Goal: Task Accomplishment & Management: Use online tool/utility

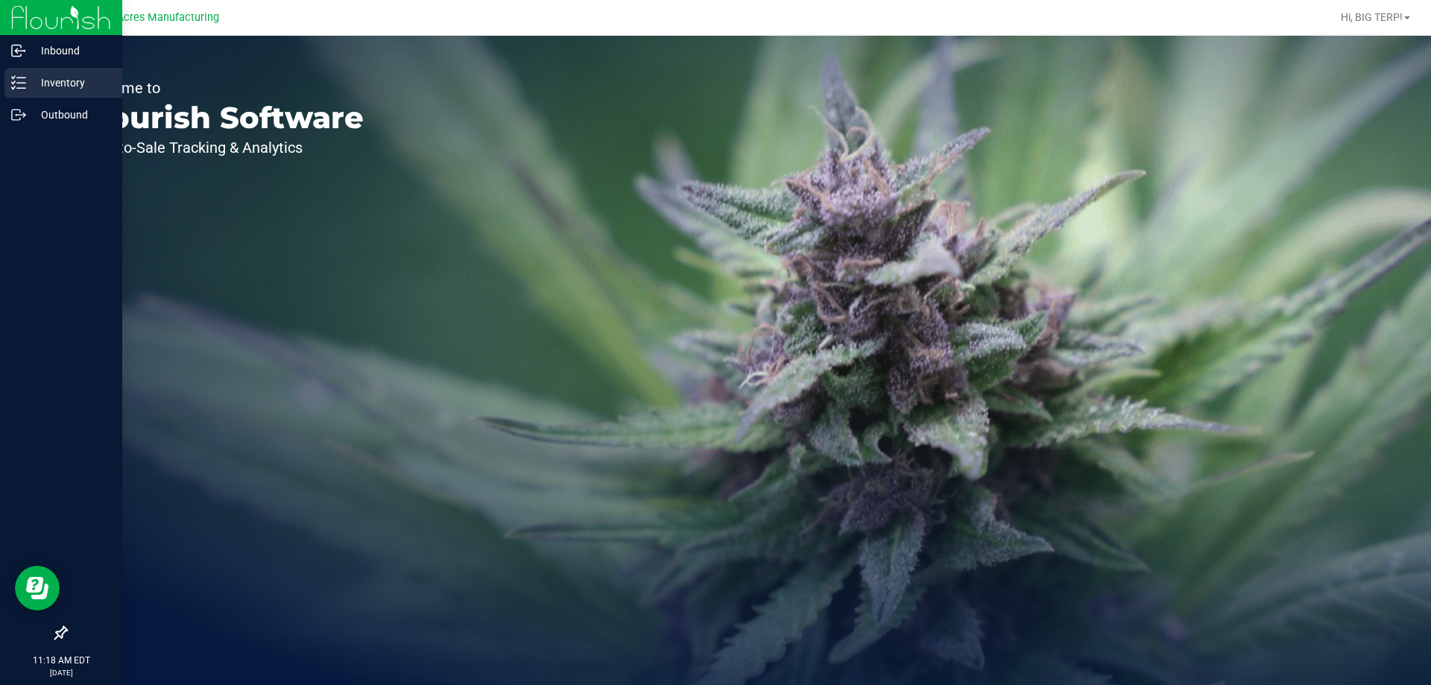
click at [19, 86] on icon at bounding box center [18, 82] width 15 height 15
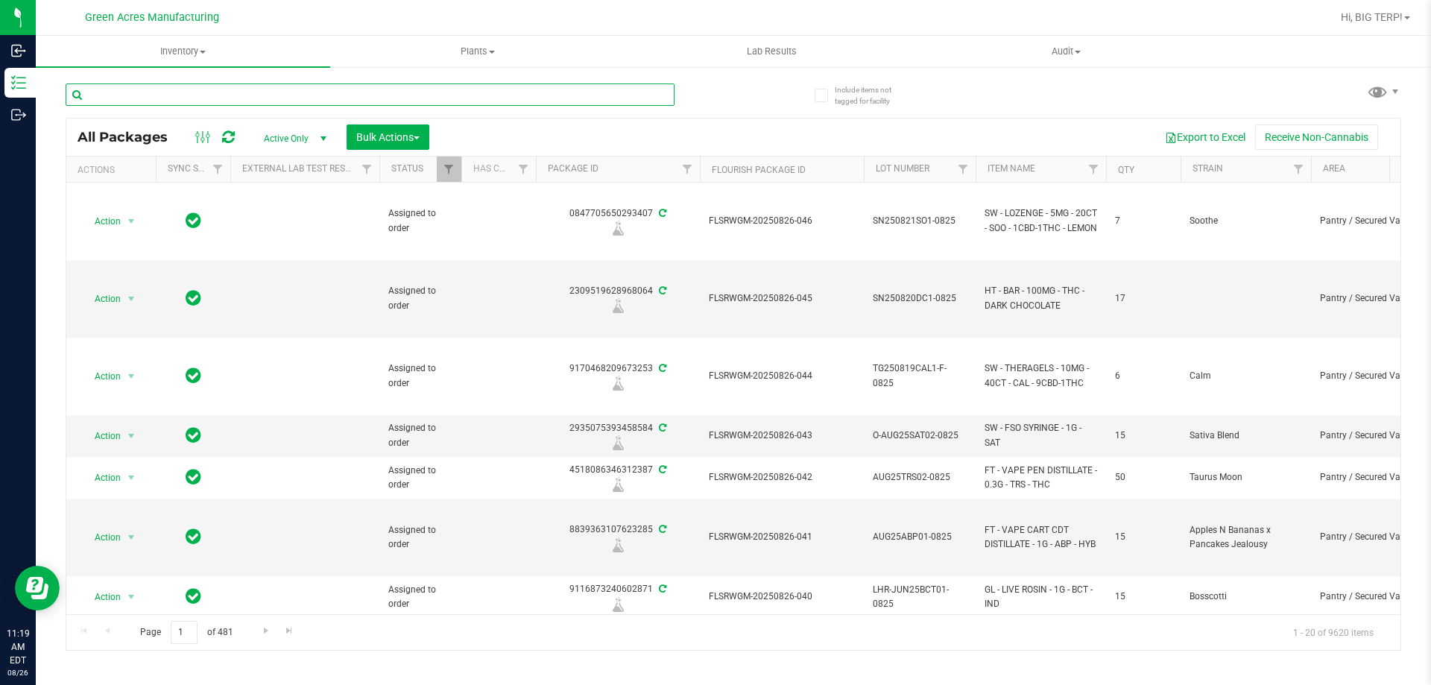
click at [457, 94] on input "text" at bounding box center [370, 94] width 609 height 22
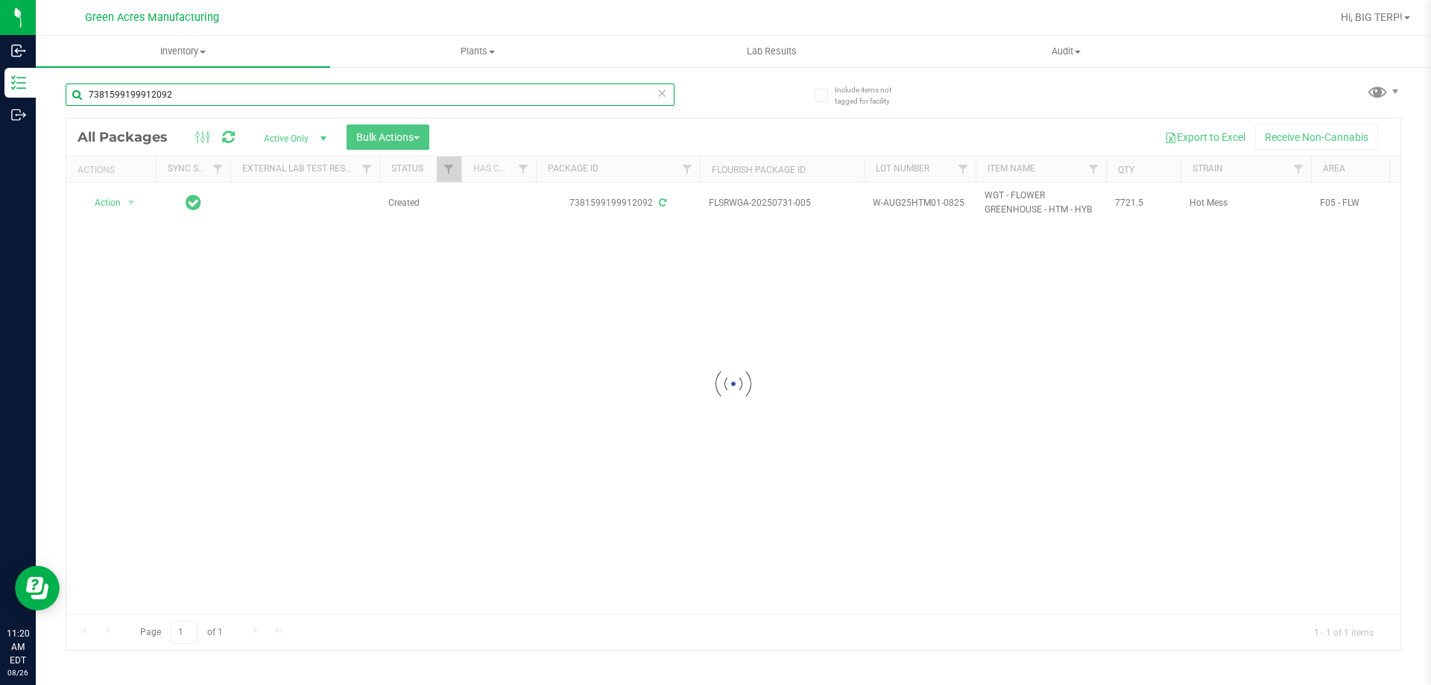
type input "7381599199912092"
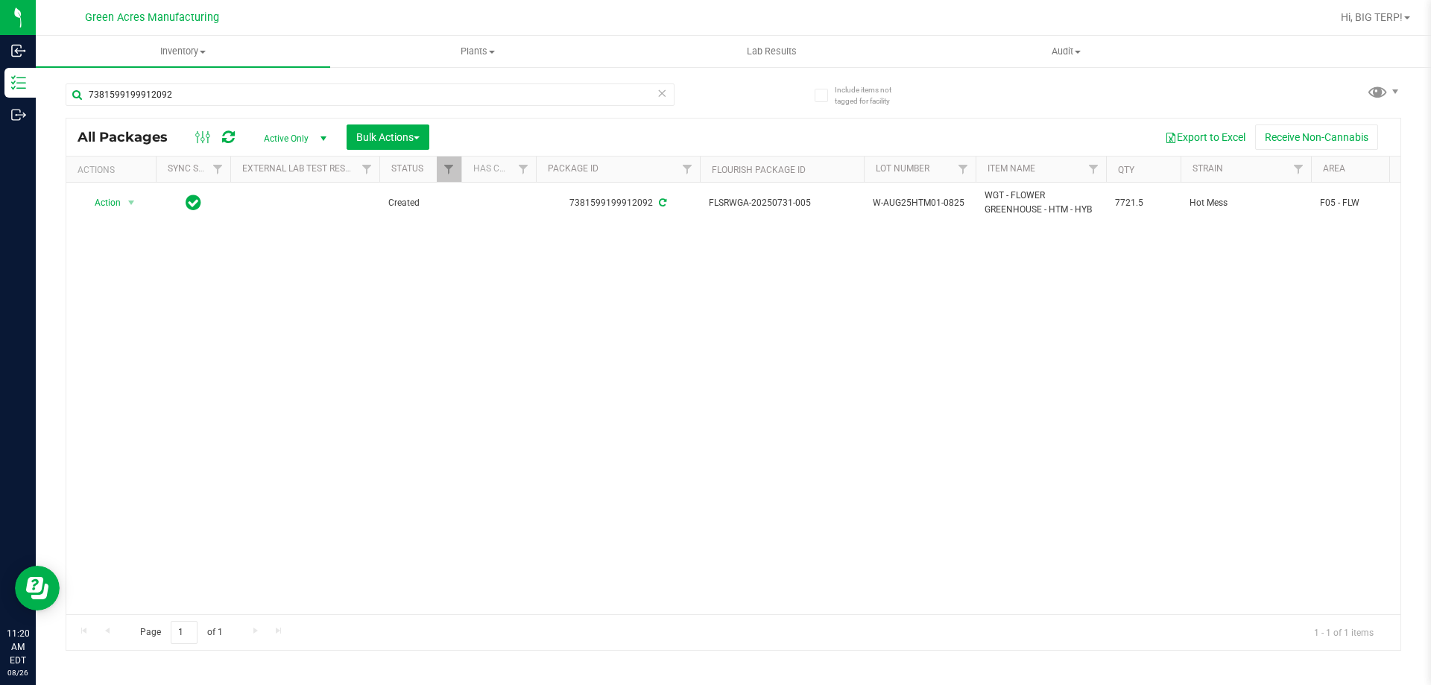
drag, startPoint x: 537, startPoint y: 283, endPoint x: 512, endPoint y: 264, distance: 31.9
click at [537, 283] on div "Action Action Adjust qty Create package Edit attributes Global inventory Locate…" at bounding box center [733, 399] width 1334 height 432
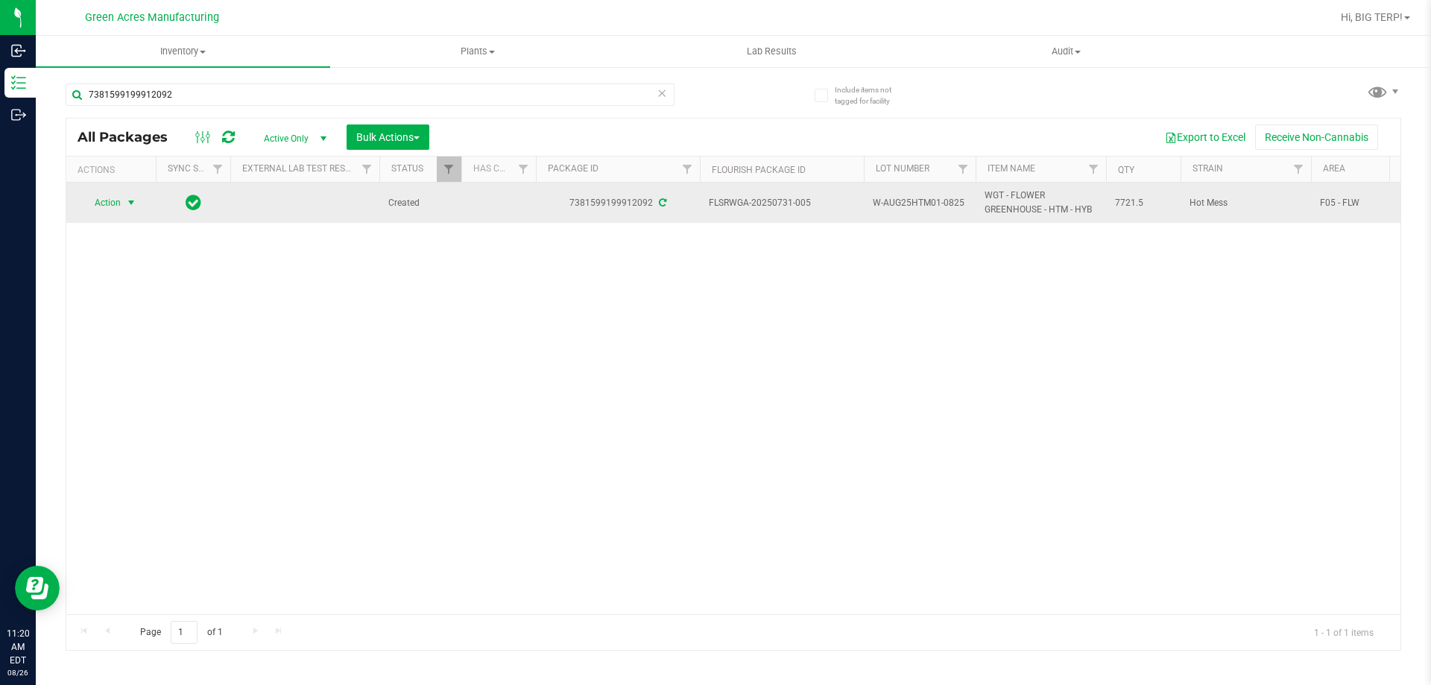
click at [113, 212] on span "Action" at bounding box center [101, 202] width 40 height 21
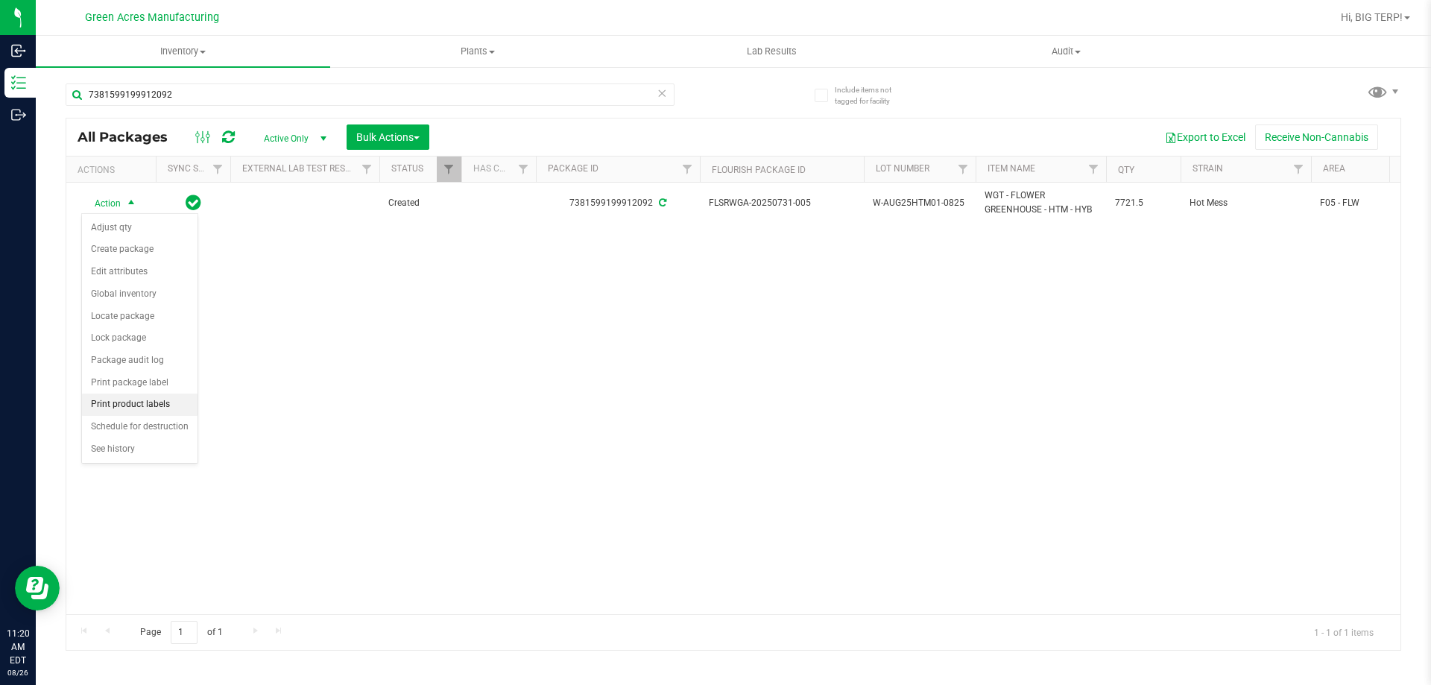
click at [152, 404] on li "Print product labels" at bounding box center [140, 405] width 116 height 22
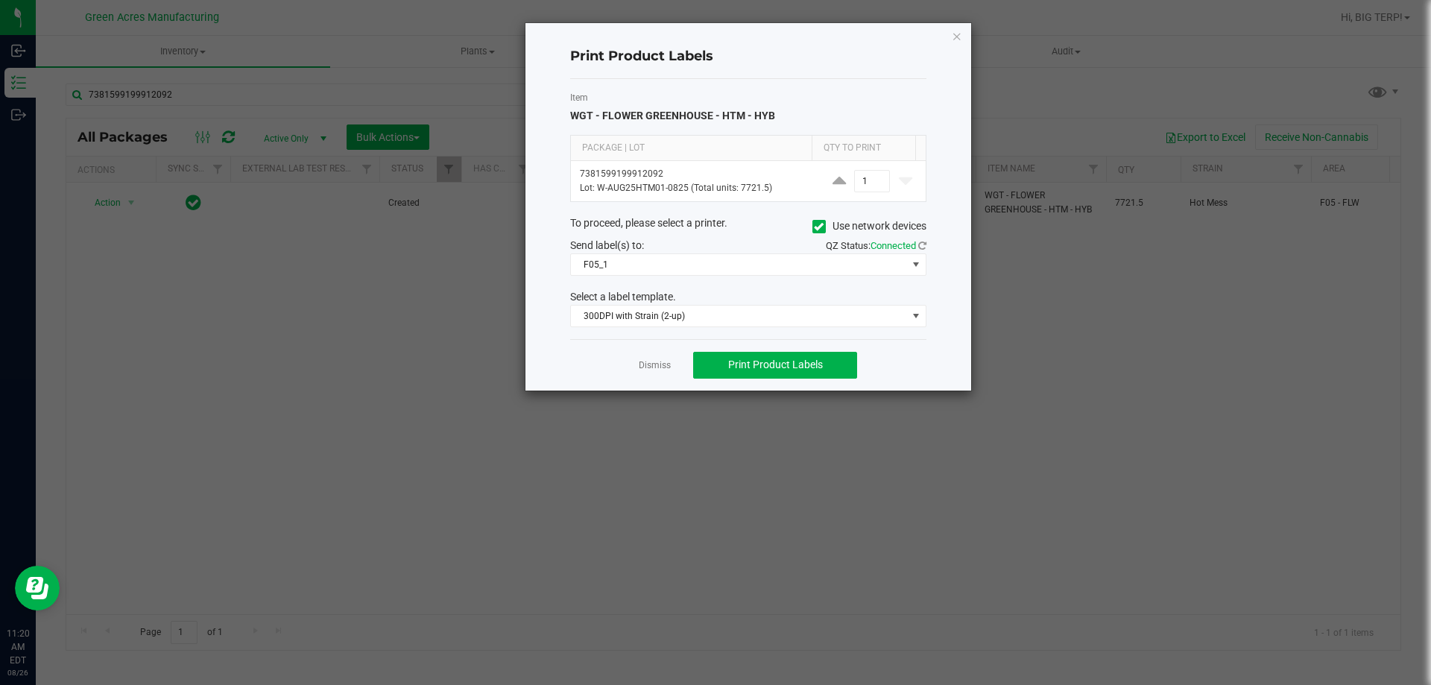
drag, startPoint x: 646, startPoint y: 367, endPoint x: 635, endPoint y: 364, distance: 11.8
click at [643, 366] on link "Dismiss" at bounding box center [655, 365] width 32 height 13
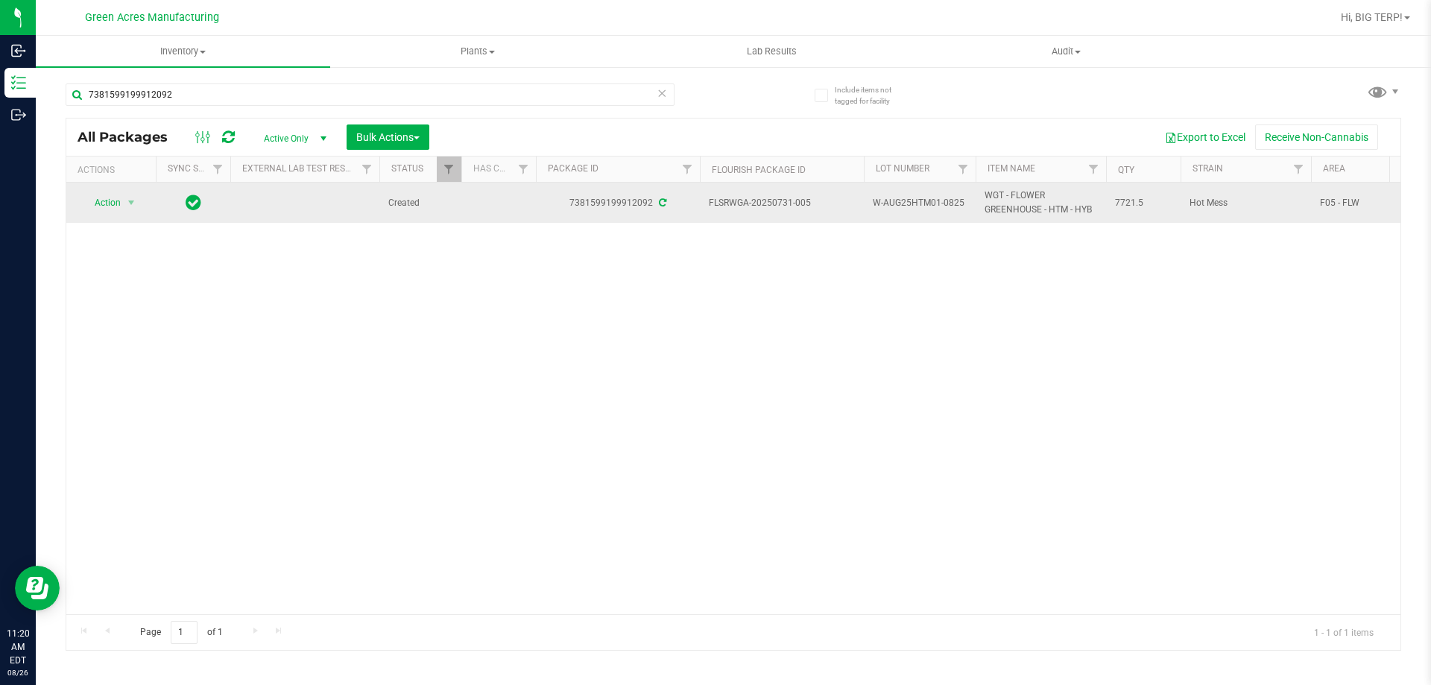
click at [80, 199] on div "Action Action Adjust qty Create package Edit attributes Global inventory Locate…" at bounding box center [111, 202] width 72 height 21
click at [90, 202] on span "Action" at bounding box center [101, 202] width 40 height 21
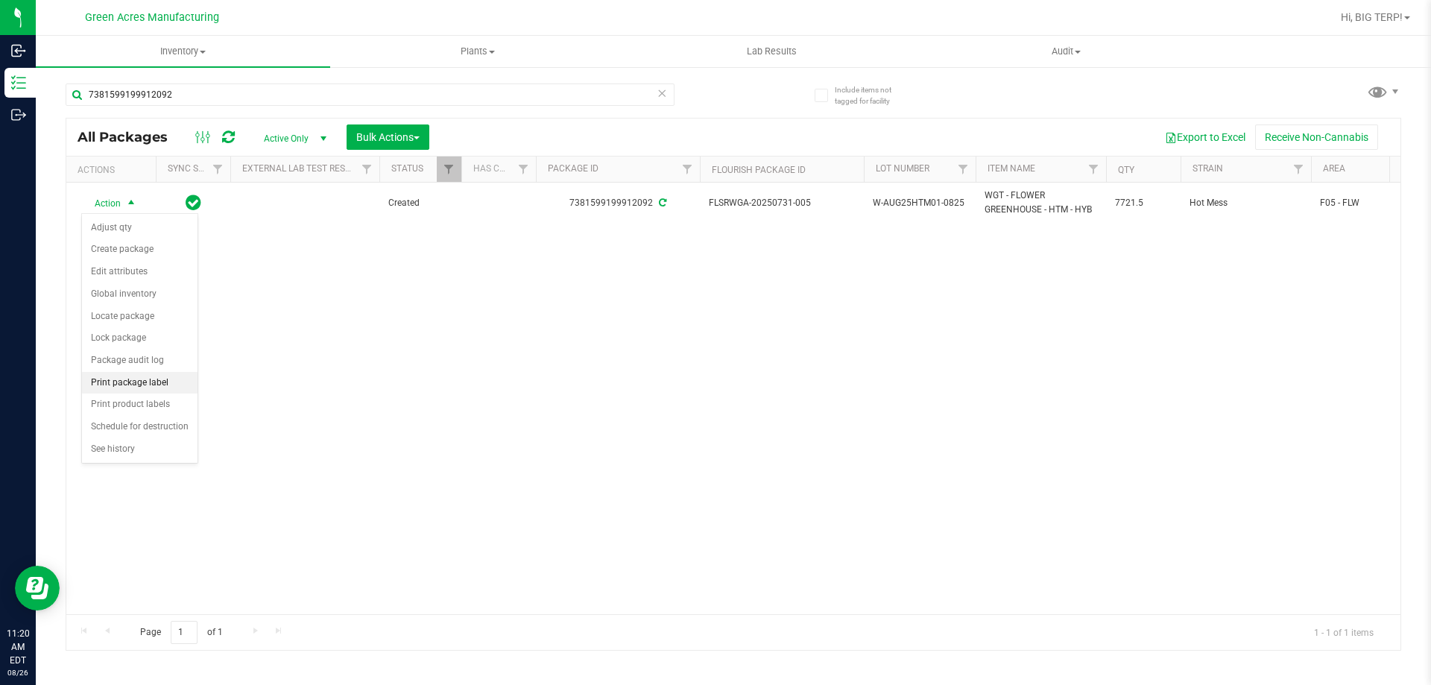
click at [136, 383] on li "Print package label" at bounding box center [140, 383] width 116 height 22
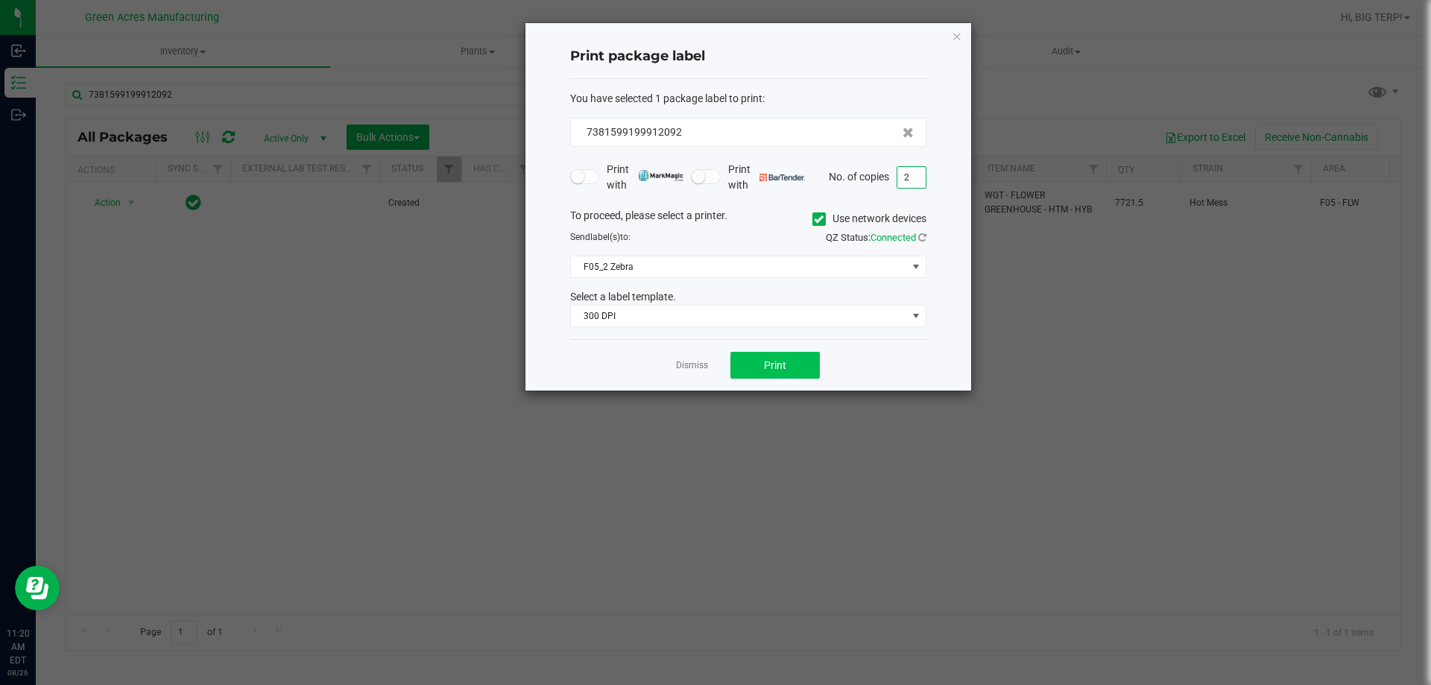
type input "2"
click at [774, 367] on span "Print" at bounding box center [775, 365] width 22 height 12
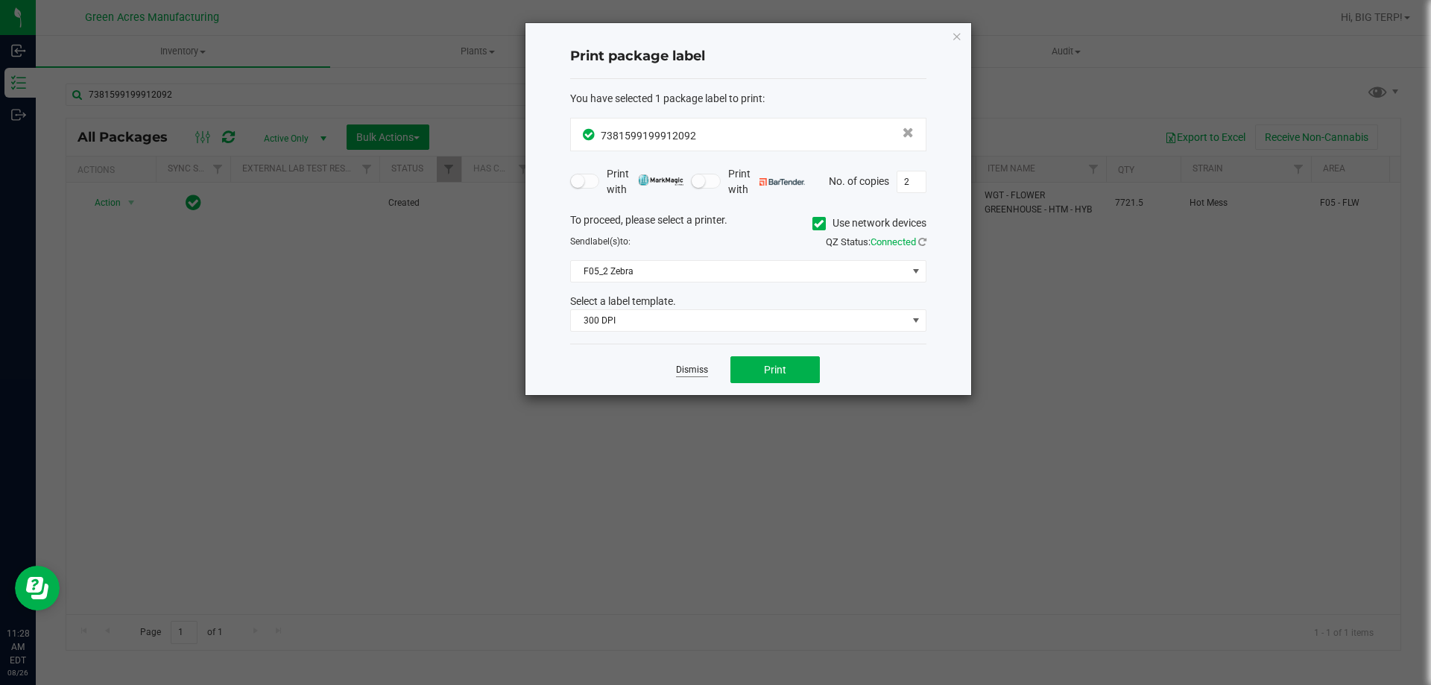
click at [684, 365] on link "Dismiss" at bounding box center [692, 370] width 32 height 13
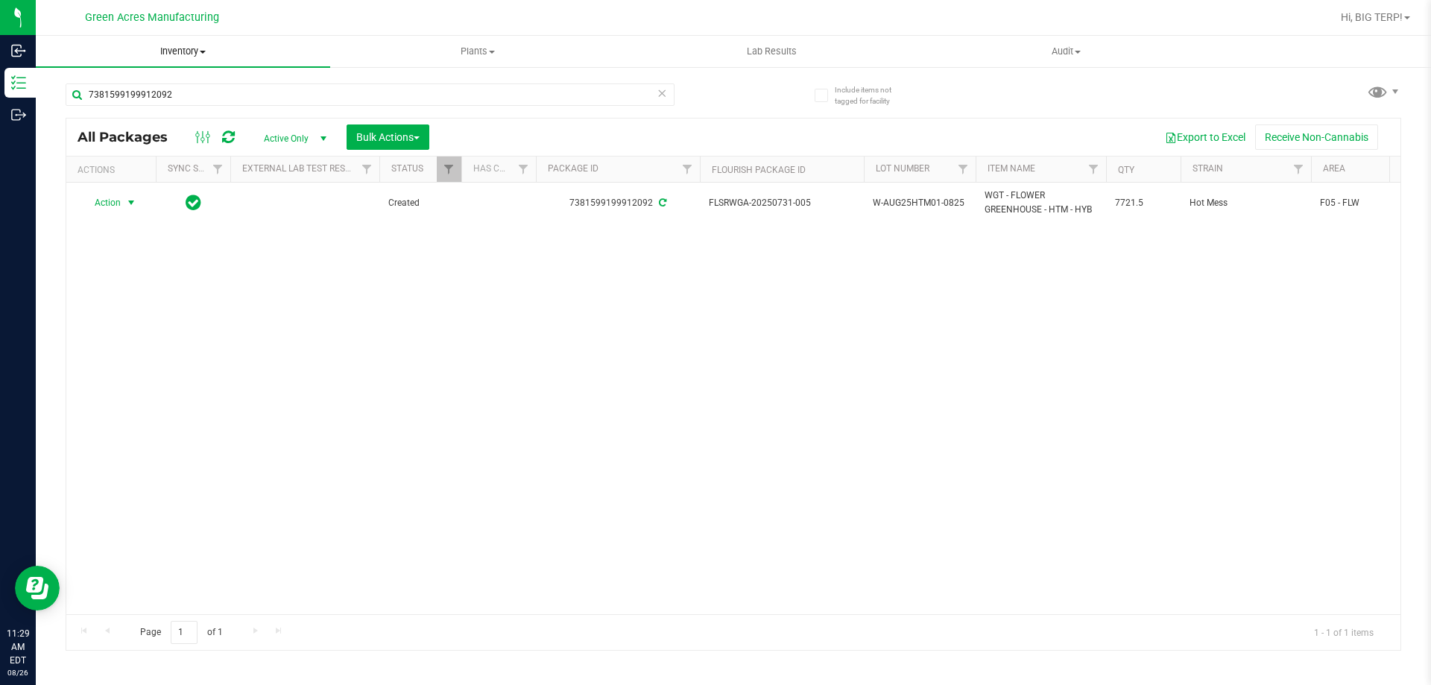
click at [205, 51] on span at bounding box center [203, 52] width 6 height 3
click at [182, 180] on li "From bill of materials" at bounding box center [183, 180] width 294 height 18
